Goal: Task Accomplishment & Management: Manage account settings

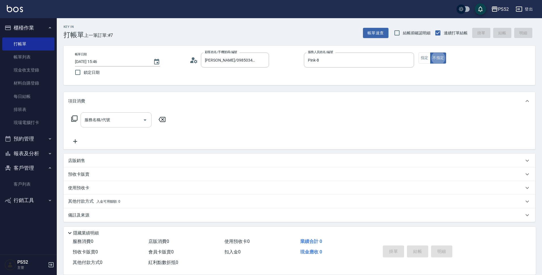
click at [121, 118] on input "服務名稱/代號" at bounding box center [111, 120] width 57 height 10
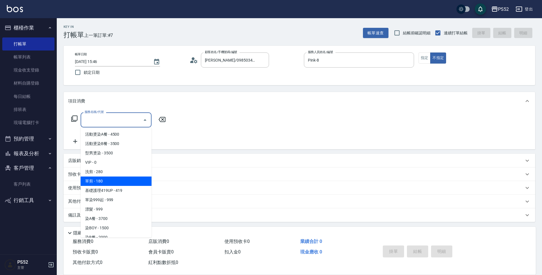
click at [114, 179] on span "單剪 - 180" at bounding box center [116, 180] width 71 height 9
type input "單剪(C2)"
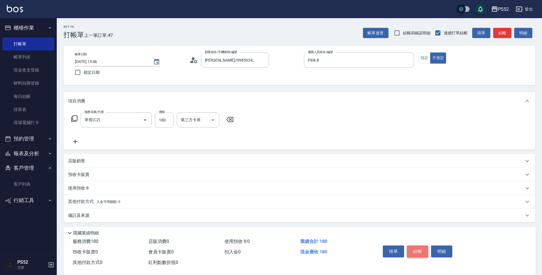
click at [414, 248] on button "結帳" at bounding box center [417, 251] width 21 height 12
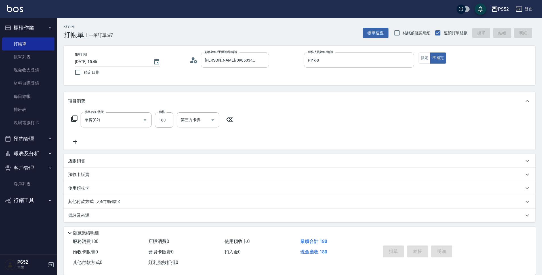
type input "[DATE] 16:57"
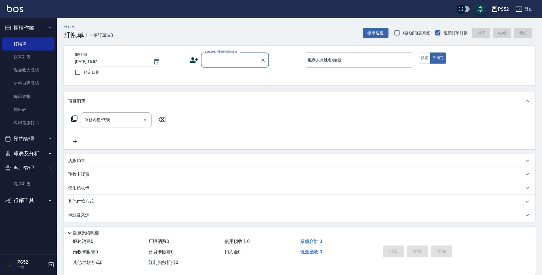
click at [29, 137] on button "預約管理" at bounding box center [28, 138] width 52 height 15
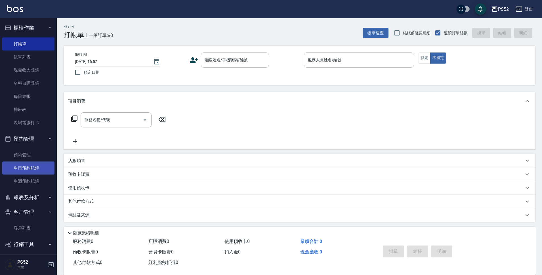
click at [24, 170] on link "單日預約紀錄" at bounding box center [28, 167] width 52 height 13
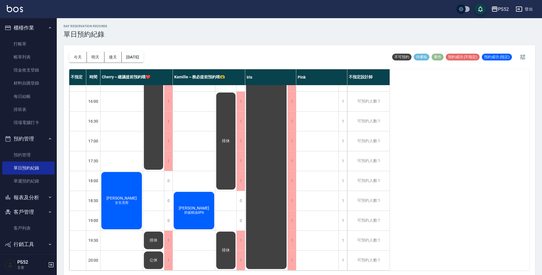
scroll to position [2, 0]
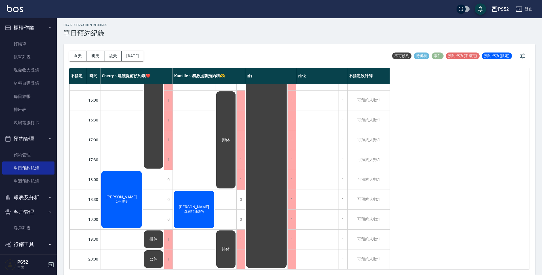
click at [23, 220] on ul "客戶列表" at bounding box center [28, 228] width 52 height 18
click at [24, 227] on link "客戶列表" at bounding box center [28, 227] width 52 height 13
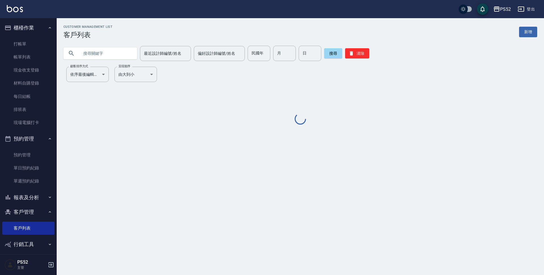
click at [117, 51] on input "text" at bounding box center [105, 53] width 53 height 15
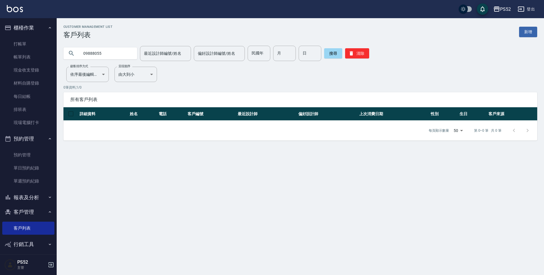
click at [94, 54] on input "09888055" at bounding box center [105, 53] width 53 height 15
type input "0988055"
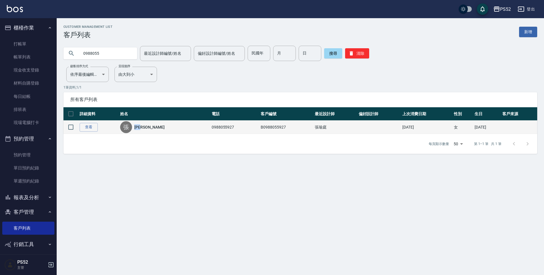
drag, startPoint x: 153, startPoint y: 127, endPoint x: 138, endPoint y: 128, distance: 14.5
click at [138, 128] on div "張 [PERSON_NAME]" at bounding box center [164, 127] width 88 height 12
copy link "[PERSON_NAME]"
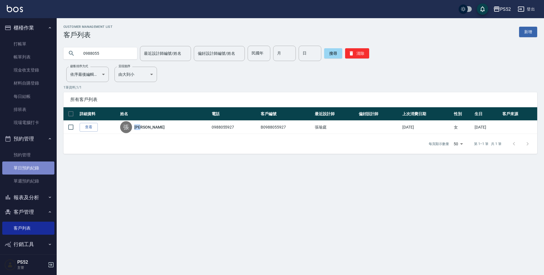
click at [34, 169] on link "單日預約紀錄" at bounding box center [28, 167] width 52 height 13
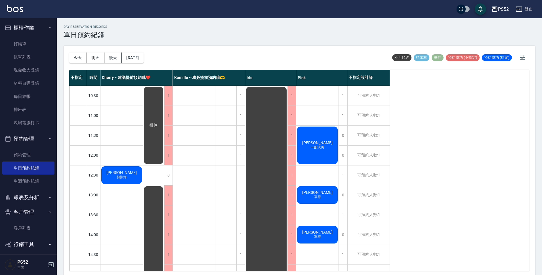
click at [94, 63] on div "[DATE] [DATE] [DATE] [DATE]" at bounding box center [106, 58] width 74 height 24
click at [96, 60] on button "明天" at bounding box center [96, 57] width 18 height 10
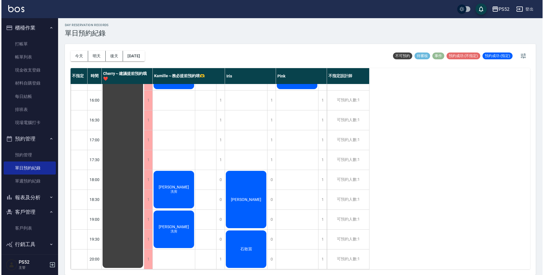
scroll to position [217, 0]
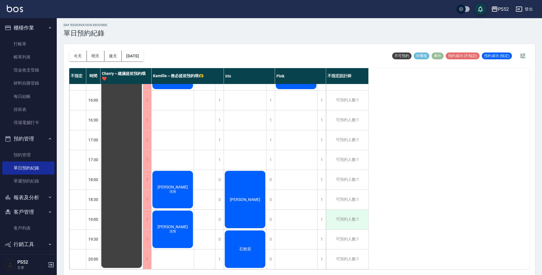
click at [357, 211] on div "可預約人數:1" at bounding box center [347, 220] width 42 height 20
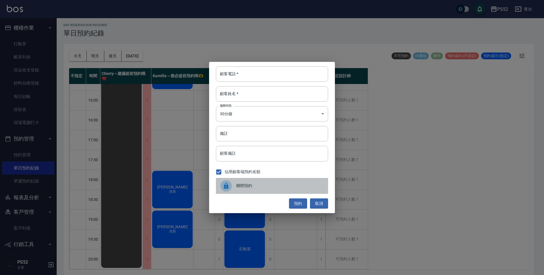
click at [261, 186] on span "關閉預約" at bounding box center [279, 186] width 87 height 6
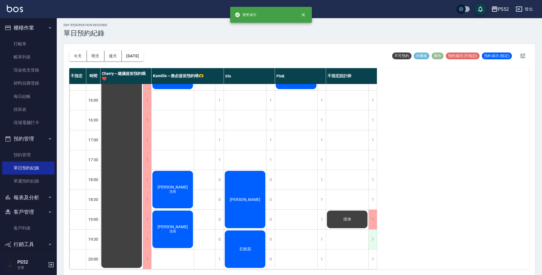
click at [371, 234] on div "1" at bounding box center [372, 239] width 9 height 20
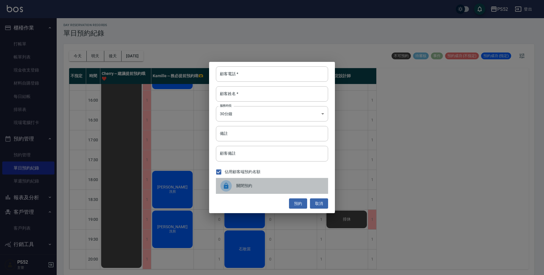
click at [250, 187] on span "關閉預約" at bounding box center [279, 186] width 87 height 6
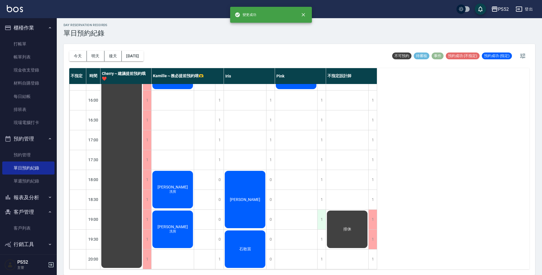
click at [321, 215] on div "1" at bounding box center [321, 220] width 9 height 20
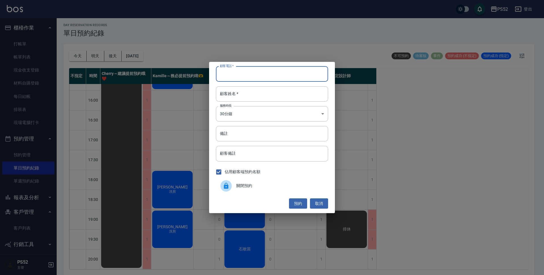
click at [274, 71] on input "顧客電話   *" at bounding box center [272, 73] width 112 height 15
paste input "[PERSON_NAME]"
type input "張"
click at [249, 89] on input "顧客姓名   *" at bounding box center [272, 93] width 112 height 15
paste input "[PERSON_NAME]"
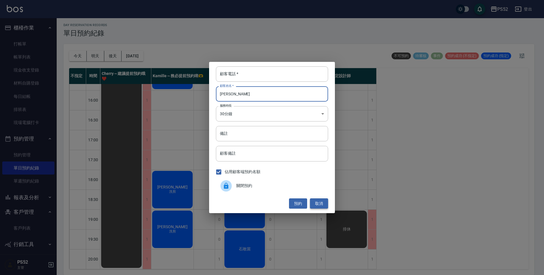
type input "[PERSON_NAME]"
click at [316, 202] on button "取消" at bounding box center [319, 203] width 18 height 10
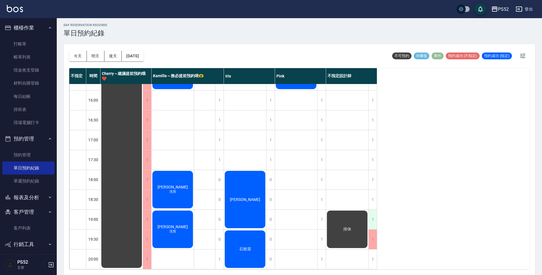
click at [374, 215] on div "1" at bounding box center [372, 220] width 9 height 20
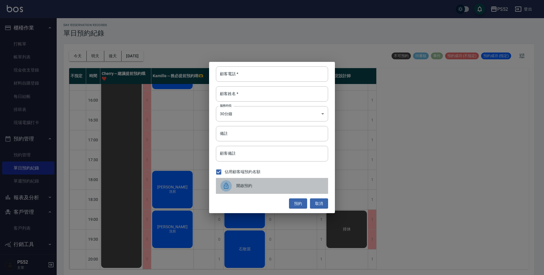
click at [242, 184] on span "開啟預約" at bounding box center [279, 186] width 87 height 6
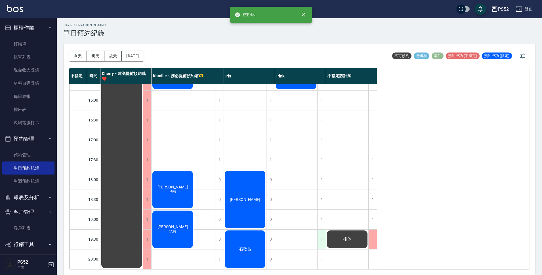
click at [319, 236] on div "1" at bounding box center [321, 239] width 9 height 20
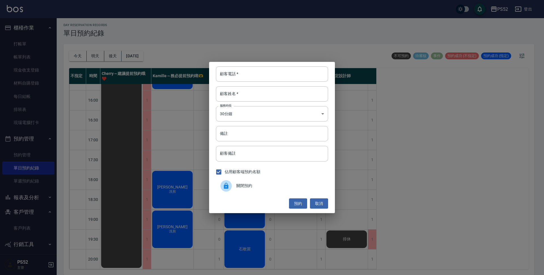
click at [374, 227] on div "顧客電話   * 顧客電話   * 顧客姓名   * 顧客姓名   * 服務時長 30分鐘 1 服務時長 備註 備註 顧客備註 顧客備註 佔用顧客端預約名額 …" at bounding box center [272, 137] width 544 height 275
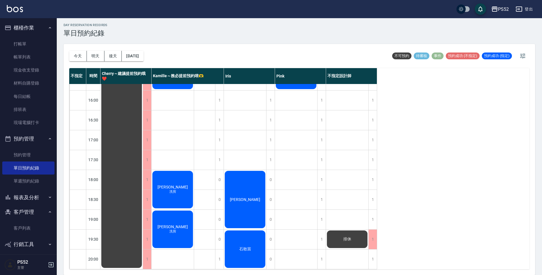
click at [390, 212] on div "不指定 時間 Cherry～建議提前預約哦❤️ [PERSON_NAME]～務必提前預約唷🫶 [PERSON_NAME] 不指定設計師 10:30 11:00…" at bounding box center [299, 168] width 460 height 201
click at [371, 231] on div "1" at bounding box center [372, 239] width 9 height 20
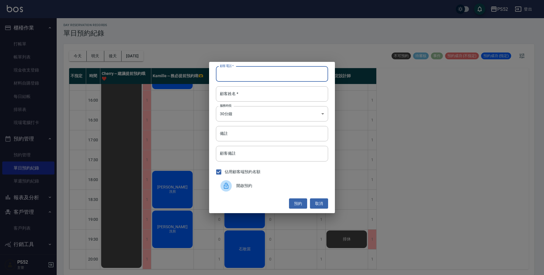
click at [243, 77] on input "顧客電話   *" at bounding box center [272, 73] width 112 height 15
type input "0988055927"
click at [250, 92] on input "顧客姓名   *" at bounding box center [272, 93] width 112 height 15
paste input "[PERSON_NAME]"
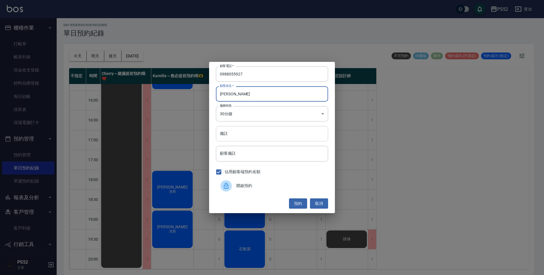
type input "[PERSON_NAME]"
click at [245, 133] on input "備註" at bounding box center [272, 133] width 112 height 15
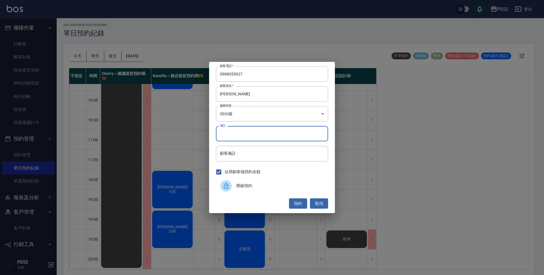
type input "＿"
type input "不"
click at [229, 132] on input "單剪 如果那時IRIS有空就請他剪" at bounding box center [272, 133] width 112 height 15
click at [278, 135] on input "單剪 (如果那時IRIS有空就請他剪" at bounding box center [272, 133] width 112 height 15
type input "單剪 (如果那時IRIS有空就請他剪)"
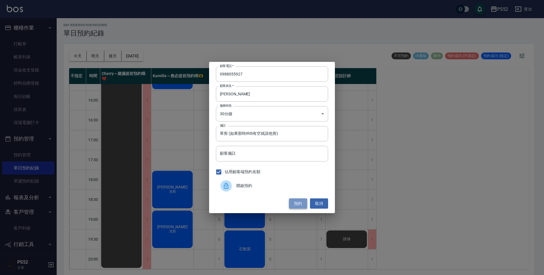
click at [301, 206] on button "預約" at bounding box center [298, 203] width 18 height 10
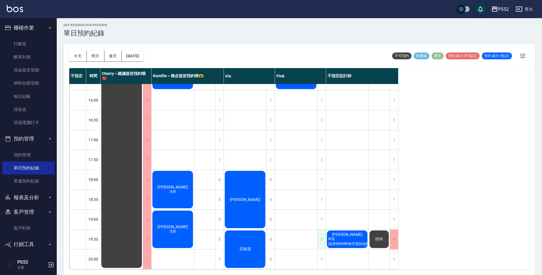
click at [319, 233] on div "1" at bounding box center [321, 239] width 9 height 20
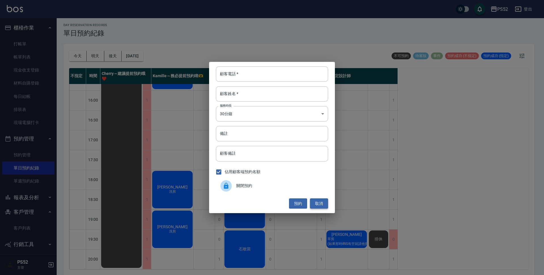
click at [321, 202] on button "取消" at bounding box center [319, 203] width 18 height 10
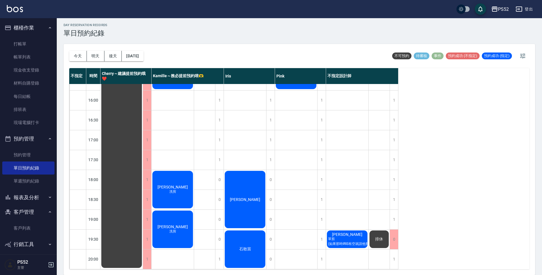
click at [341, 238] on span "單剪 (如果那時IRIS有空就請他剪)" at bounding box center [349, 241] width 44 height 10
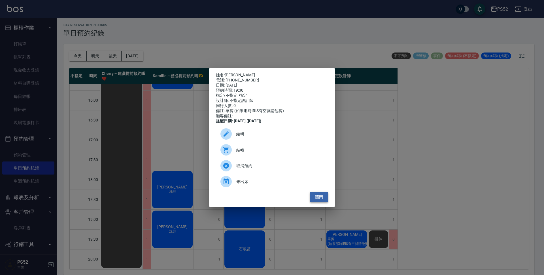
click at [317, 199] on button "關閉" at bounding box center [319, 197] width 18 height 10
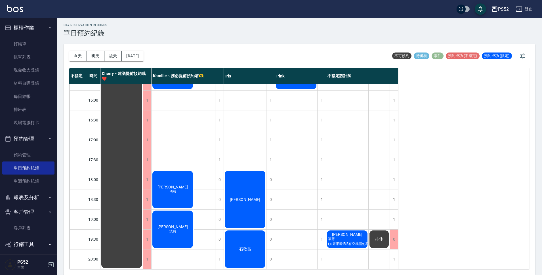
click at [260, 229] on div "石敢當" at bounding box center [245, 248] width 42 height 39
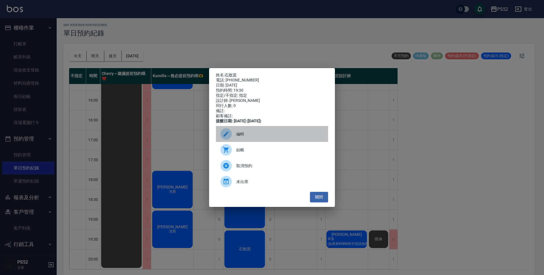
click at [248, 135] on span "編輯" at bounding box center [279, 134] width 87 height 6
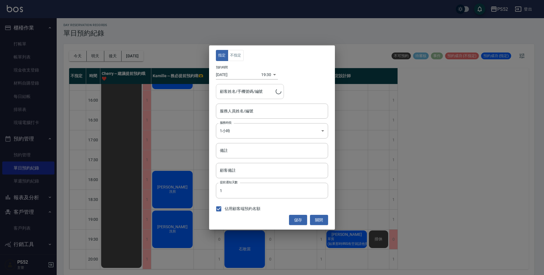
type input "石敢當/0913887106/I0913887106"
type input "Iris-10"
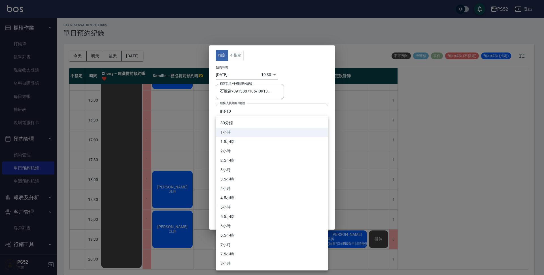
click at [256, 129] on body "PS52 登出 櫃檯作業 打帳單 帳單列表 現金收支登錄 材料自購登錄 每日結帳 排班表 現場電腦打卡 預約管理 預約管理 單日預約紀錄 單週預約紀錄 報表及…" at bounding box center [272, 136] width 544 height 276
click at [254, 122] on li "30分鐘" at bounding box center [272, 122] width 112 height 9
type input "1"
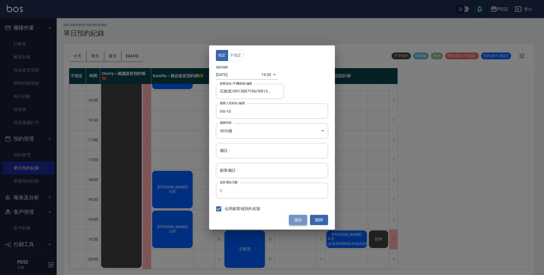
click at [304, 218] on button "儲存" at bounding box center [298, 220] width 18 height 10
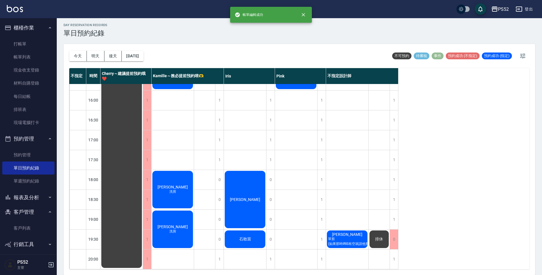
click at [334, 229] on div "[PERSON_NAME] 單剪 (如果那時IRIS有空就請他剪)" at bounding box center [347, 238] width 42 height 19
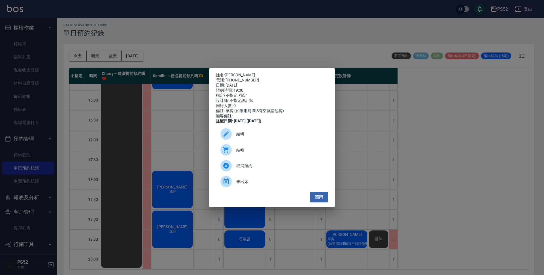
click at [251, 135] on span "編輯" at bounding box center [279, 134] width 87 height 6
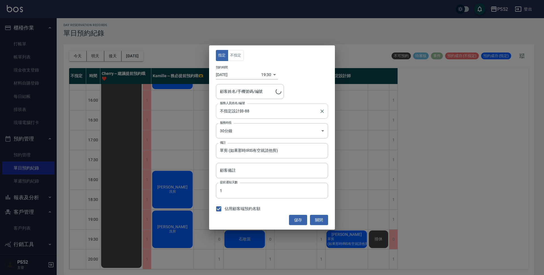
type input "[PERSON_NAME]/0988055927/B0988055927"
click at [255, 113] on input "不指定設計師-88" at bounding box center [268, 111] width 99 height 10
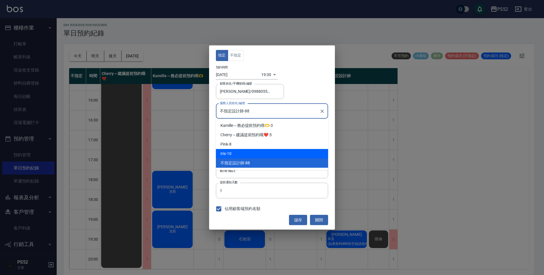
click at [249, 149] on div "Iris -10" at bounding box center [272, 153] width 112 height 9
type input "Iris-10"
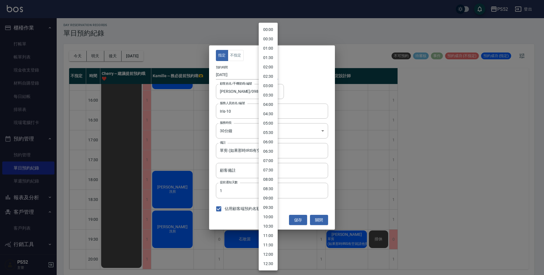
click at [267, 75] on body "PS52 登出 櫃檯作業 打帳單 帳單列表 現金收支登錄 材料自購登錄 每日結帳 排班表 現場電腦打卡 預約管理 預約管理 單日預約紀錄 單週預約紀錄 報表及…" at bounding box center [272, 136] width 544 height 276
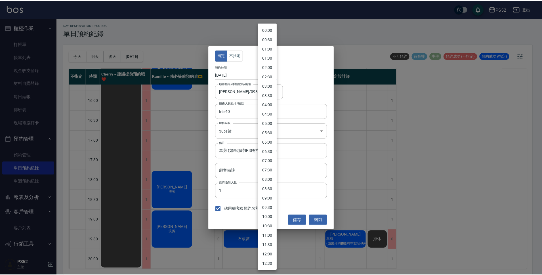
scroll to position [206, 0]
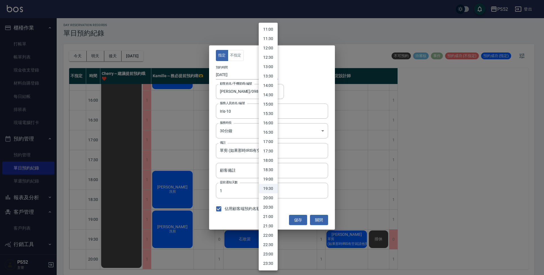
click at [268, 199] on li "20:00" at bounding box center [268, 197] width 19 height 9
type input "1757678400000"
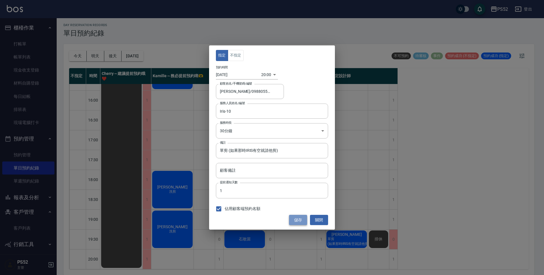
click at [299, 221] on button "儲存" at bounding box center [298, 220] width 18 height 10
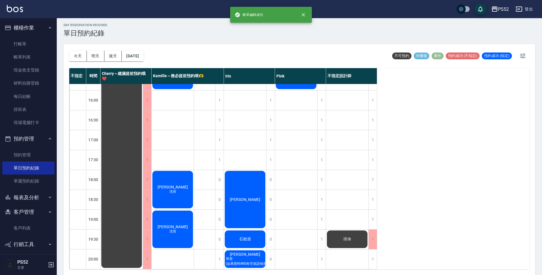
click at [354, 231] on div "排休" at bounding box center [347, 238] width 42 height 19
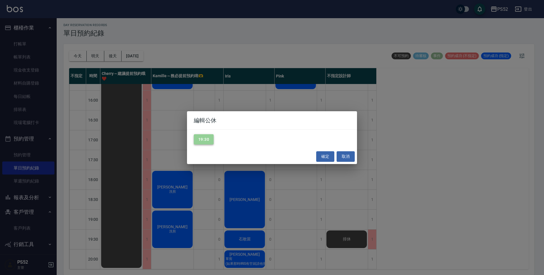
click at [203, 140] on button "19:30" at bounding box center [204, 139] width 20 height 10
click at [328, 158] on button "確定" at bounding box center [325, 156] width 18 height 10
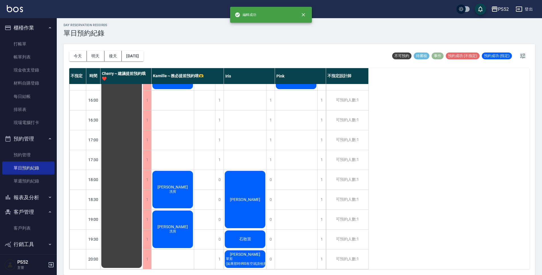
click at [245, 256] on span "單剪 (如果那時IRIS有空就請他剪)" at bounding box center [247, 261] width 44 height 10
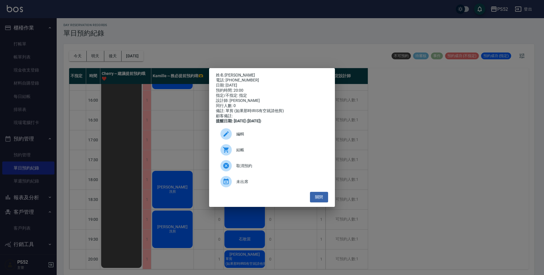
click at [234, 139] on div at bounding box center [229, 133] width 16 height 11
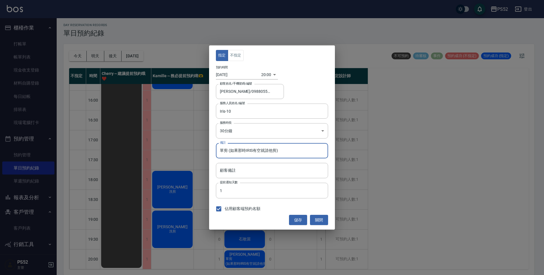
drag, startPoint x: 229, startPoint y: 152, endPoint x: 305, endPoint y: 155, distance: 76.6
click at [305, 155] on input "單剪 (如果那時IRIS有空就請他剪)" at bounding box center [272, 150] width 112 height 15
type input "單剪"
click at [303, 218] on button "儲存" at bounding box center [298, 220] width 18 height 10
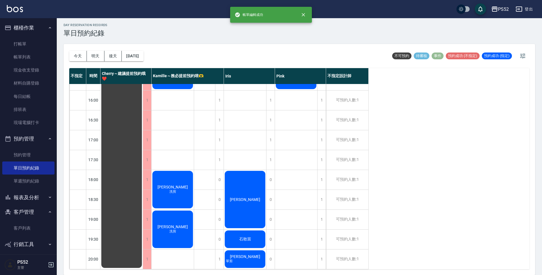
click at [256, 253] on div "[PERSON_NAME] 單剪" at bounding box center [245, 258] width 42 height 19
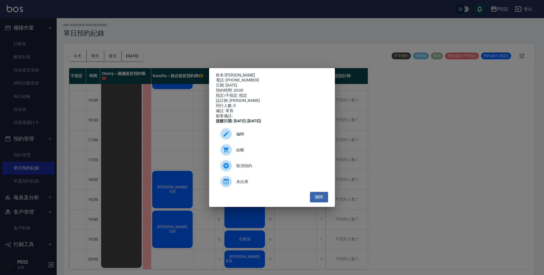
click at [239, 135] on span "編輯" at bounding box center [279, 134] width 87 height 6
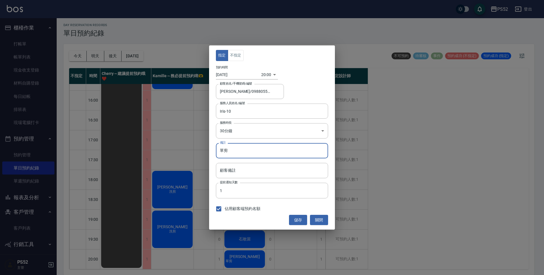
click at [219, 151] on input "單剪" at bounding box center [272, 150] width 112 height 15
click at [248, 147] on input "單剪" at bounding box center [272, 150] width 112 height 15
drag, startPoint x: 223, startPoint y: 150, endPoint x: 232, endPoint y: 149, distance: 9.4
click at [232, 149] on input "單剪" at bounding box center [272, 150] width 112 height 15
click at [246, 162] on div "指定 不指定 預約時間 [DATE] 20:00 1757678400000 顧客姓名/手機號碼/編號 [PERSON_NAME]/0988055927/B0…" at bounding box center [272, 137] width 126 height 184
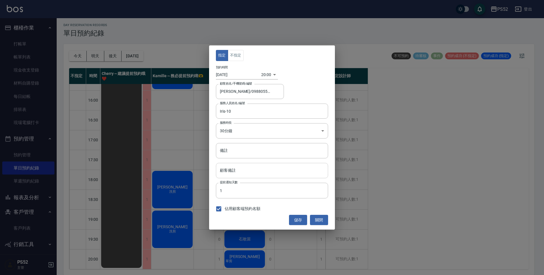
click at [243, 166] on input "顧客備註" at bounding box center [272, 170] width 112 height 15
click at [239, 170] on input "顧客備註" at bounding box center [272, 170] width 112 height 15
click at [291, 217] on button "儲存" at bounding box center [298, 220] width 18 height 10
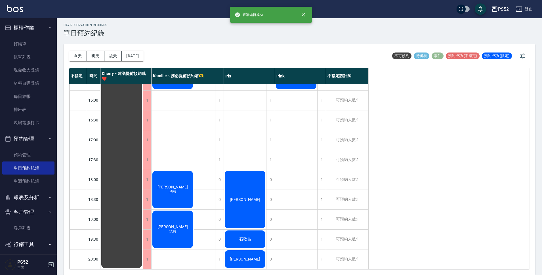
click at [257, 256] on div "[PERSON_NAME]" at bounding box center [245, 258] width 42 height 19
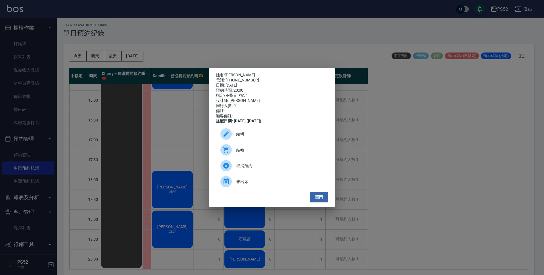
click at [245, 137] on span "編輯" at bounding box center [279, 134] width 87 height 6
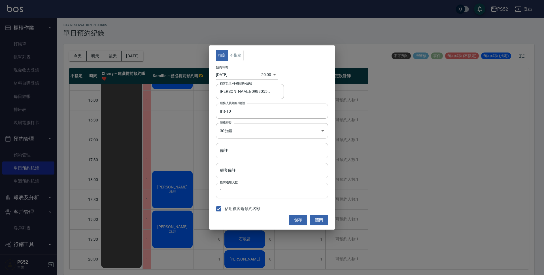
click at [231, 152] on input "備註" at bounding box center [272, 150] width 112 height 15
paste input "單剪"
type input "單剪"
click at [301, 218] on button "儲存" at bounding box center [298, 220] width 18 height 10
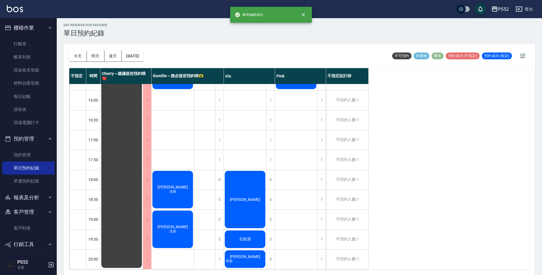
click at [251, 258] on div "[PERSON_NAME] 單剪" at bounding box center [245, 258] width 42 height 19
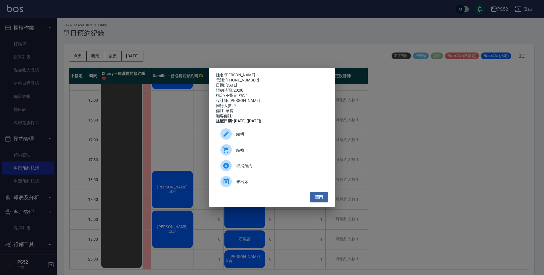
click at [245, 135] on span "編輯" at bounding box center [279, 134] width 87 height 6
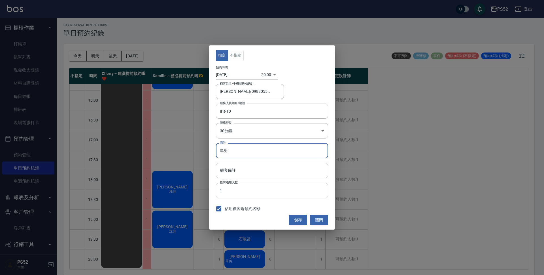
click at [252, 154] on input "單剪" at bounding box center [272, 150] width 112 height 15
type input "單"
type input "＿"
type input "C"
click at [304, 220] on button "儲存" at bounding box center [298, 220] width 18 height 10
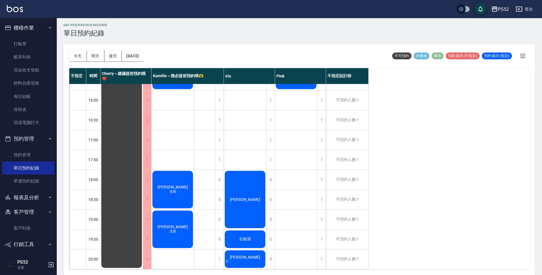
click at [253, 249] on div "[PERSON_NAME]" at bounding box center [245, 258] width 42 height 19
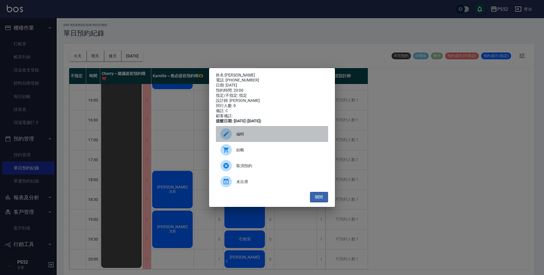
click at [253, 136] on span "編輯" at bounding box center [279, 134] width 87 height 6
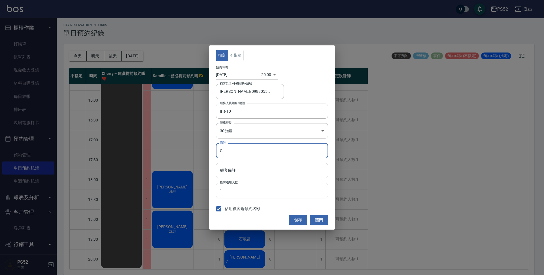
click at [258, 153] on input "C" at bounding box center [272, 150] width 112 height 15
click at [295, 220] on button "儲存" at bounding box center [298, 220] width 18 height 10
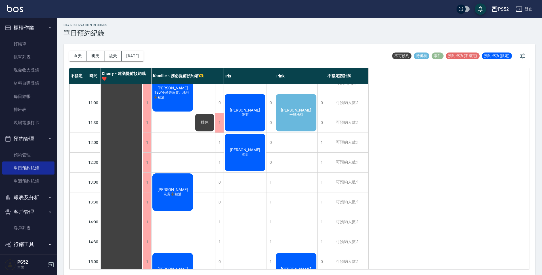
scroll to position [0, 0]
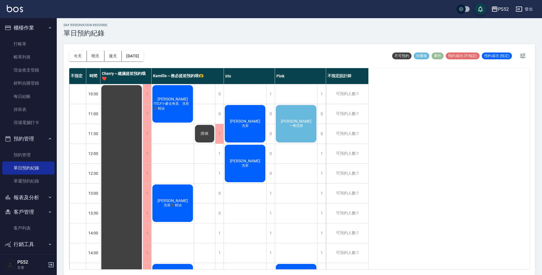
click at [296, 128] on span "一般洗剪" at bounding box center [296, 125] width 16 height 5
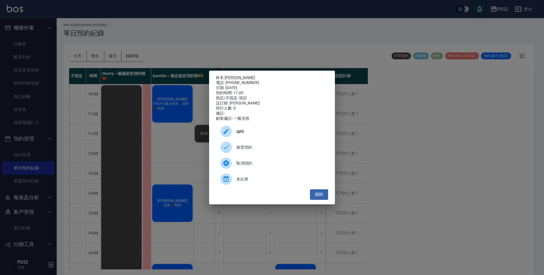
click at [252, 155] on div "接受預約" at bounding box center [272, 147] width 112 height 16
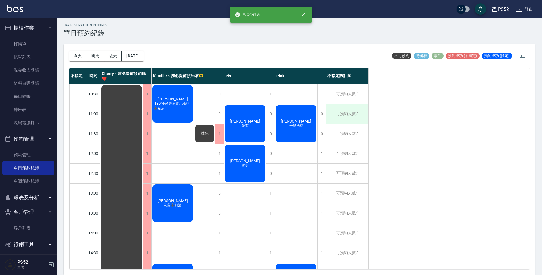
click at [350, 115] on div "可預約人數:1" at bounding box center [347, 114] width 42 height 20
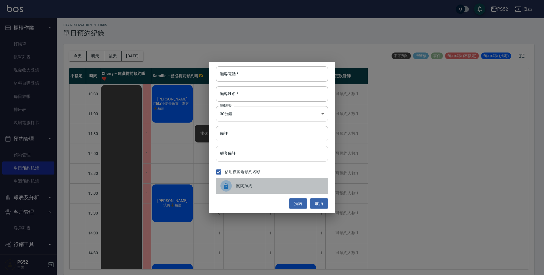
click at [240, 188] on span "關閉預約" at bounding box center [279, 186] width 87 height 6
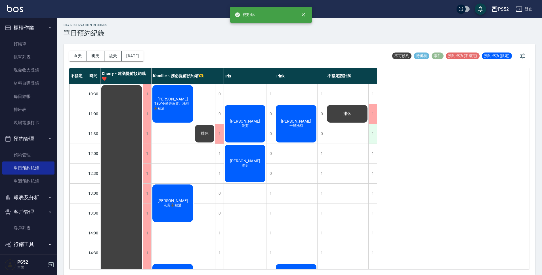
click at [371, 132] on div "1" at bounding box center [372, 134] width 9 height 20
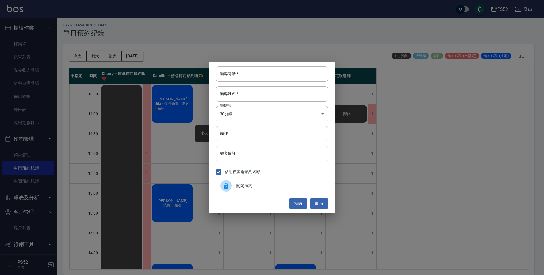
click at [282, 188] on span "關閉預約" at bounding box center [279, 186] width 87 height 6
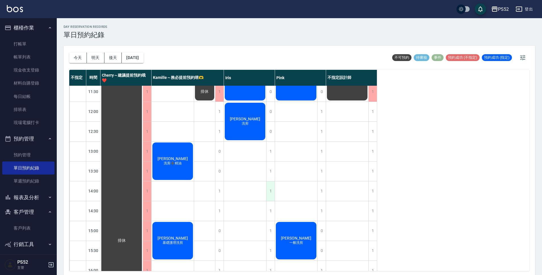
scroll to position [47, 0]
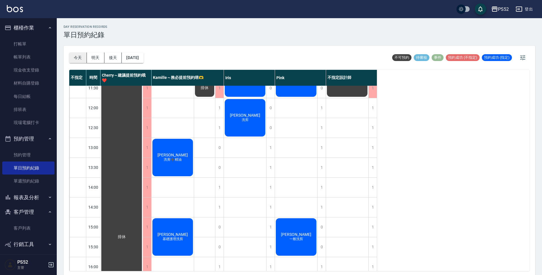
click at [78, 61] on button "今天" at bounding box center [78, 57] width 18 height 10
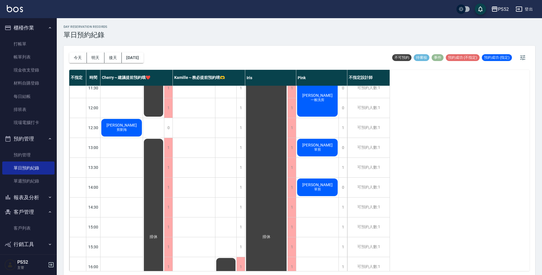
click at [96, 61] on button "明天" at bounding box center [96, 57] width 18 height 10
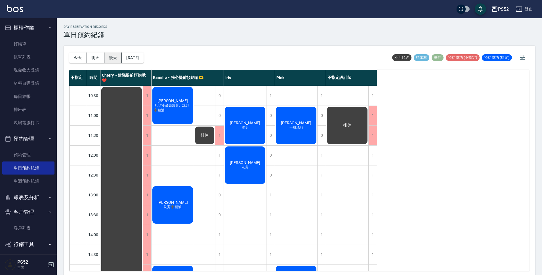
click at [115, 57] on button "後天" at bounding box center [113, 57] width 18 height 10
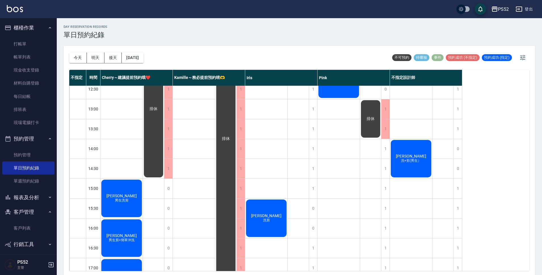
scroll to position [94, 0]
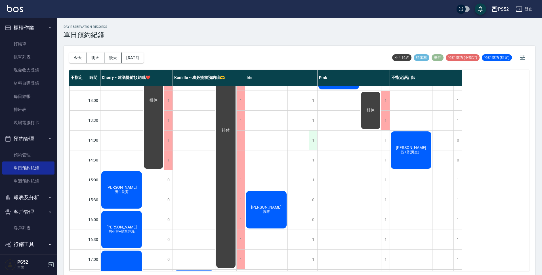
click at [310, 138] on div "1" at bounding box center [313, 140] width 9 height 20
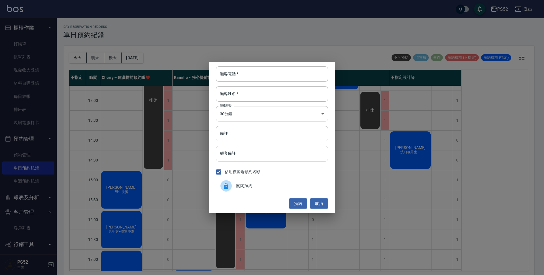
click at [243, 187] on span "關閉預約" at bounding box center [279, 186] width 87 height 6
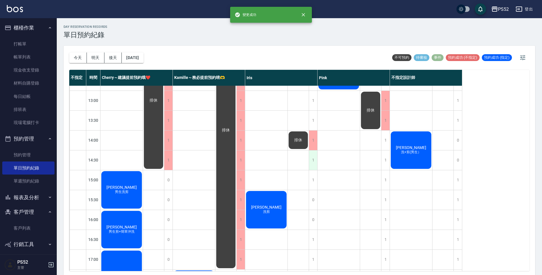
click at [314, 163] on div "1" at bounding box center [313, 160] width 9 height 20
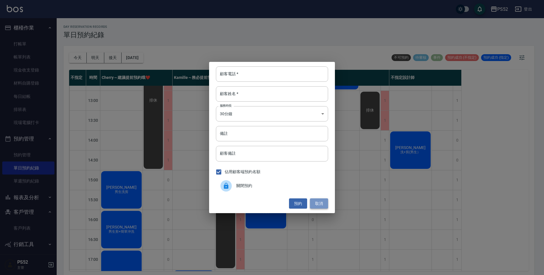
click at [324, 205] on button "取消" at bounding box center [319, 203] width 18 height 10
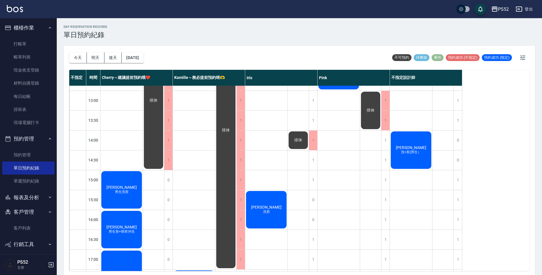
click at [301, 141] on span "排休" at bounding box center [298, 140] width 10 height 5
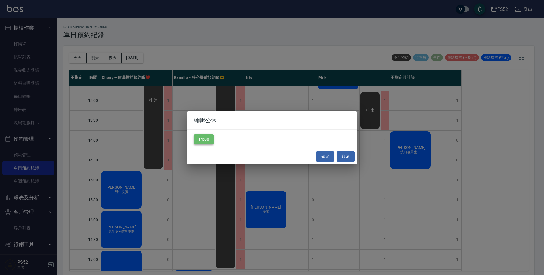
click at [213, 137] on button "14:00" at bounding box center [204, 139] width 20 height 10
click at [328, 157] on button "確定" at bounding box center [325, 156] width 18 height 10
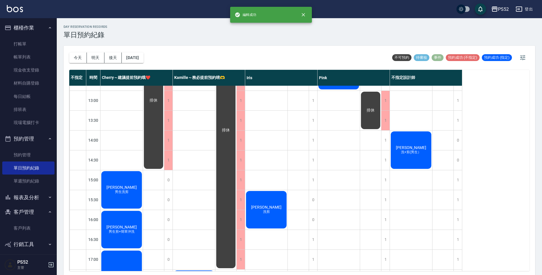
click at [392, 152] on div "[PERSON_NAME]+剪(男生）" at bounding box center [411, 149] width 42 height 39
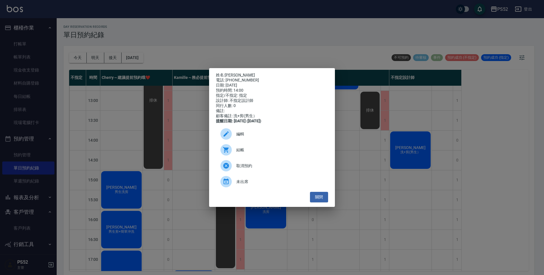
click at [237, 134] on span "編輯" at bounding box center [279, 134] width 87 height 6
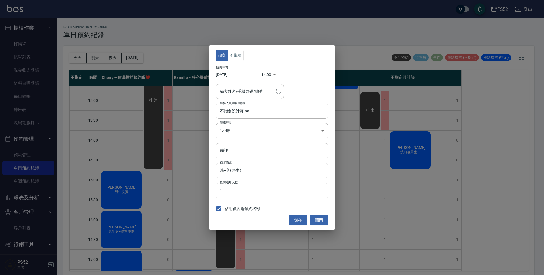
type input "[PERSON_NAME]/0976044580/B0976044580"
click at [233, 55] on button "不指定" at bounding box center [236, 55] width 16 height 11
click at [252, 107] on input "不指定設計師-88" at bounding box center [268, 111] width 99 height 10
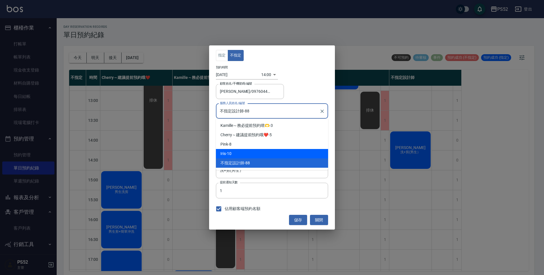
click at [239, 151] on div "Iris -10" at bounding box center [272, 153] width 112 height 9
type input "Iris-10"
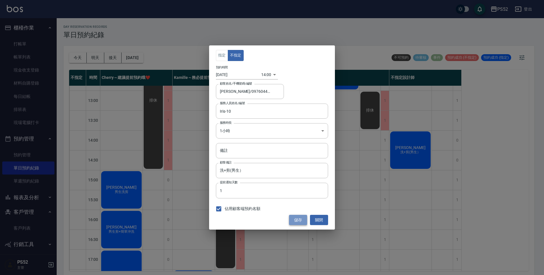
click at [293, 219] on button "儲存" at bounding box center [298, 220] width 18 height 10
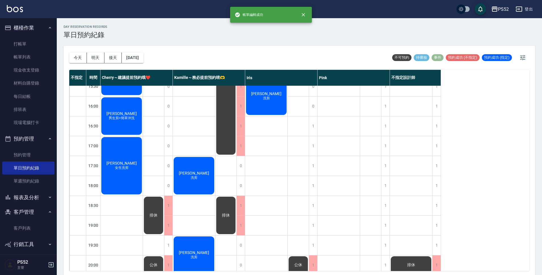
scroll to position [217, 0]
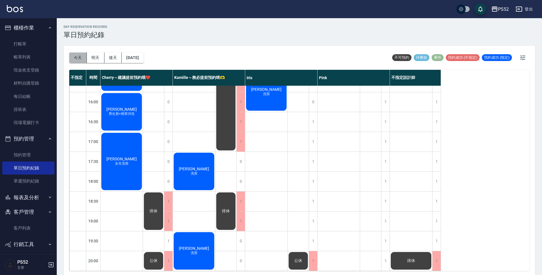
click at [75, 60] on button "今天" at bounding box center [78, 57] width 18 height 10
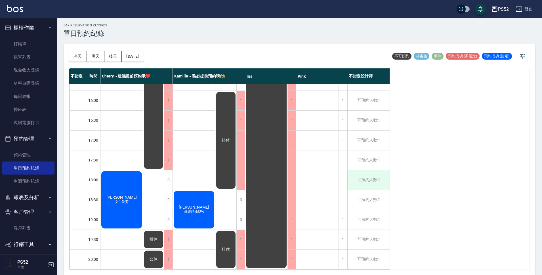
scroll to position [2, 0]
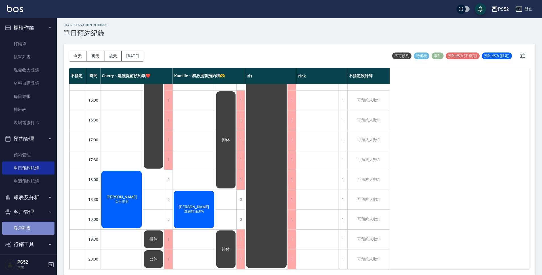
click at [31, 225] on link "客戶列表" at bounding box center [28, 227] width 52 height 13
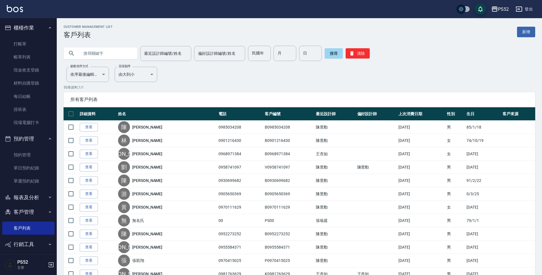
click at [94, 54] on input "text" at bounding box center [105, 53] width 53 height 15
type input "0953149"
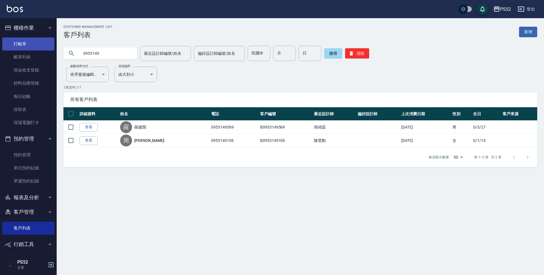
click at [47, 44] on link "打帳單" at bounding box center [28, 43] width 52 height 13
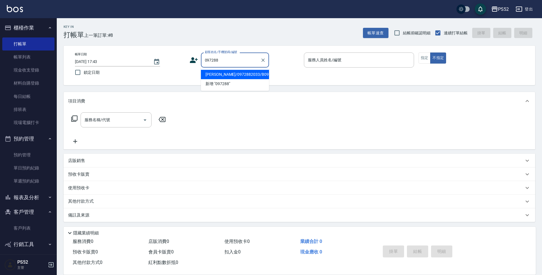
type input "[PERSON_NAME]/0972882033/B0972882033"
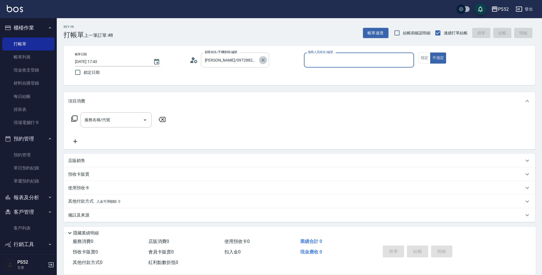
click at [264, 63] on button "Clear" at bounding box center [263, 60] width 8 height 8
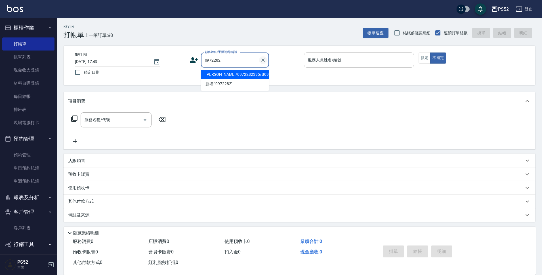
type input "[PERSON_NAME]/0972282395/B0972282395"
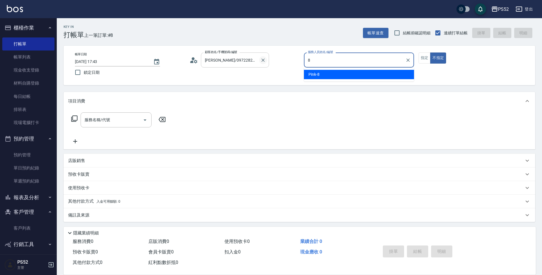
type input "Pink-8"
type button "false"
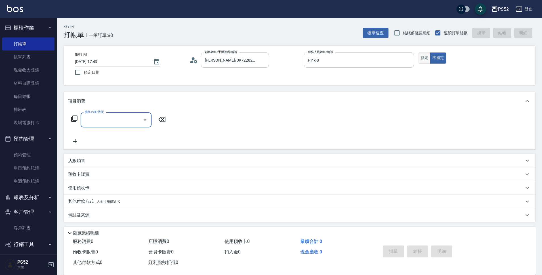
click at [421, 56] on button "指定" at bounding box center [424, 57] width 12 height 11
click at [140, 118] on input "服務名稱/代號" at bounding box center [111, 120] width 57 height 10
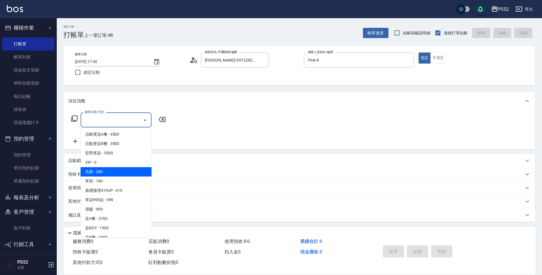
click at [139, 175] on span "洗剪 - 280" at bounding box center [116, 171] width 71 height 9
type input "洗剪(C1)"
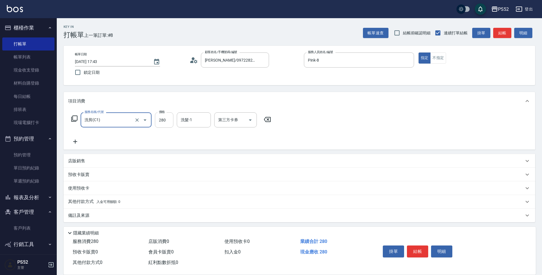
click at [162, 124] on input "280" at bounding box center [164, 119] width 18 height 15
type input "370"
click at [410, 249] on button "結帳" at bounding box center [417, 251] width 21 height 12
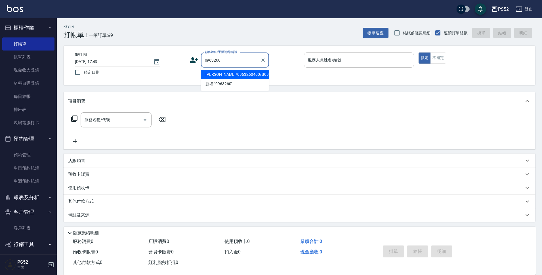
type input "[PERSON_NAME]/0963260400/B0963260400"
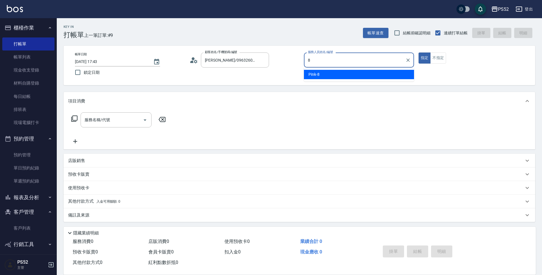
type input "8"
type button "true"
type input "Pink-8"
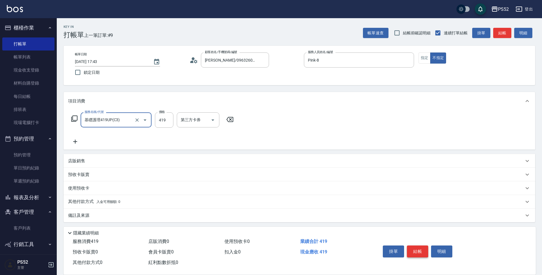
type input "基礎護理419UP(C3)"
type input "490"
click at [419, 246] on button "結帳" at bounding box center [417, 251] width 21 height 12
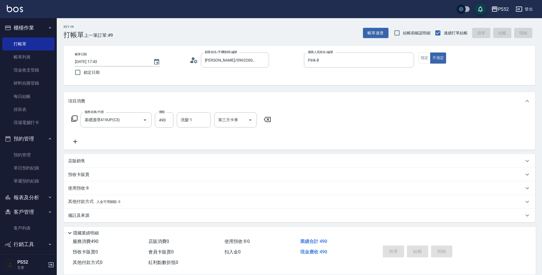
type input "[DATE] 17:44"
